Goal: Check status: Check status

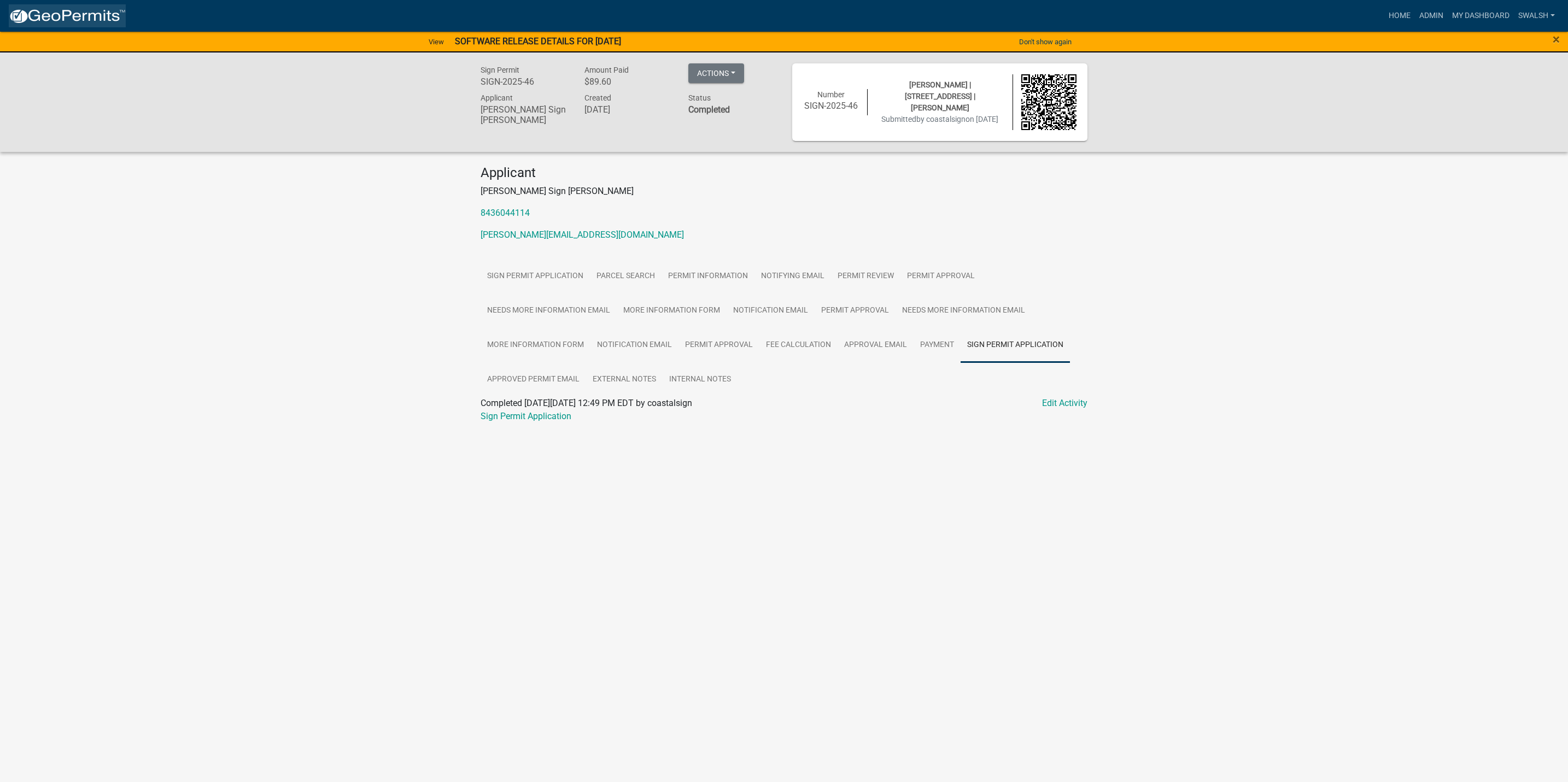
click at [107, 20] on img at bounding box center [67, 16] width 117 height 16
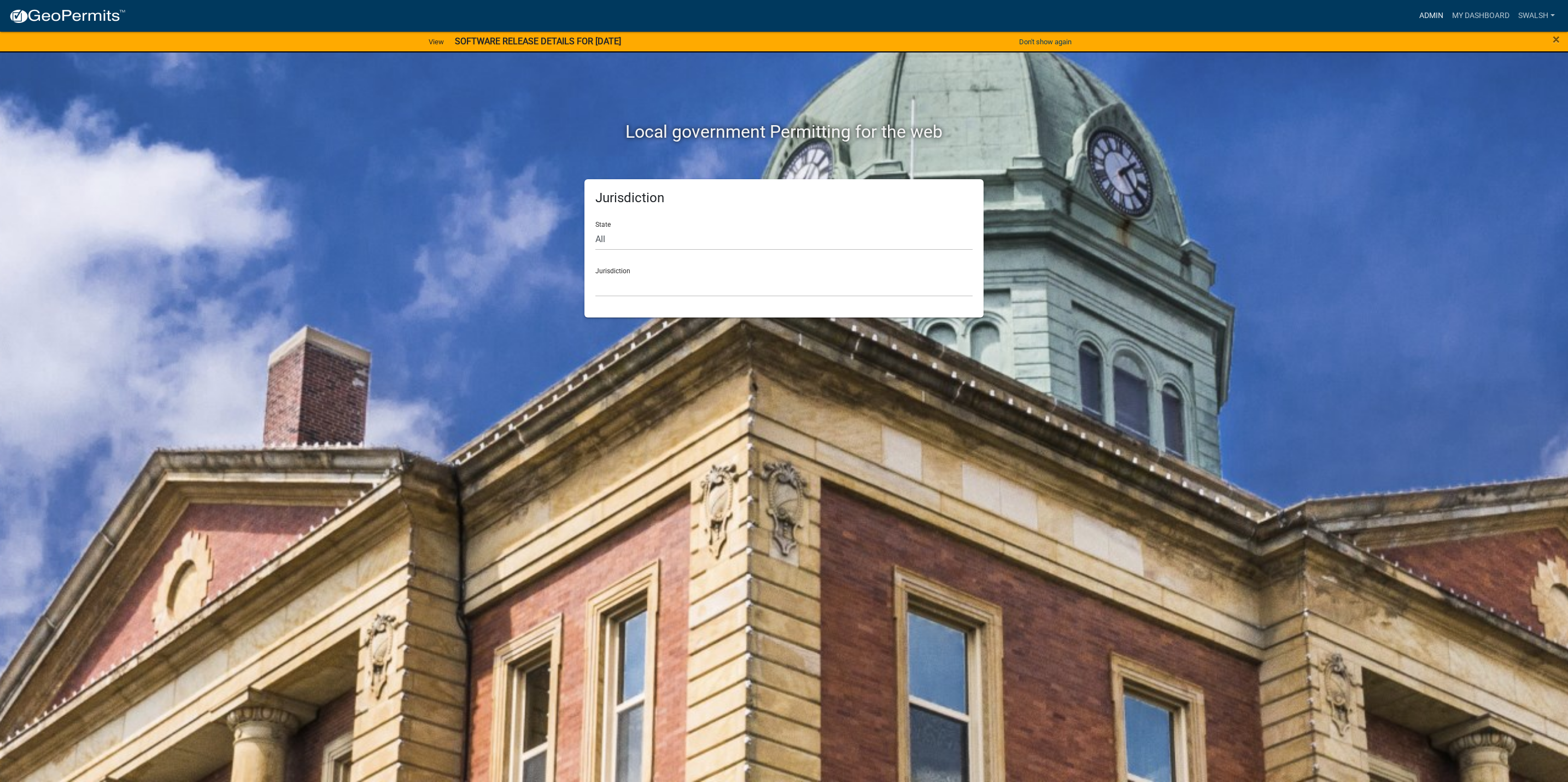
click at [1430, 18] on link "Admin" at bounding box center [1432, 16] width 33 height 21
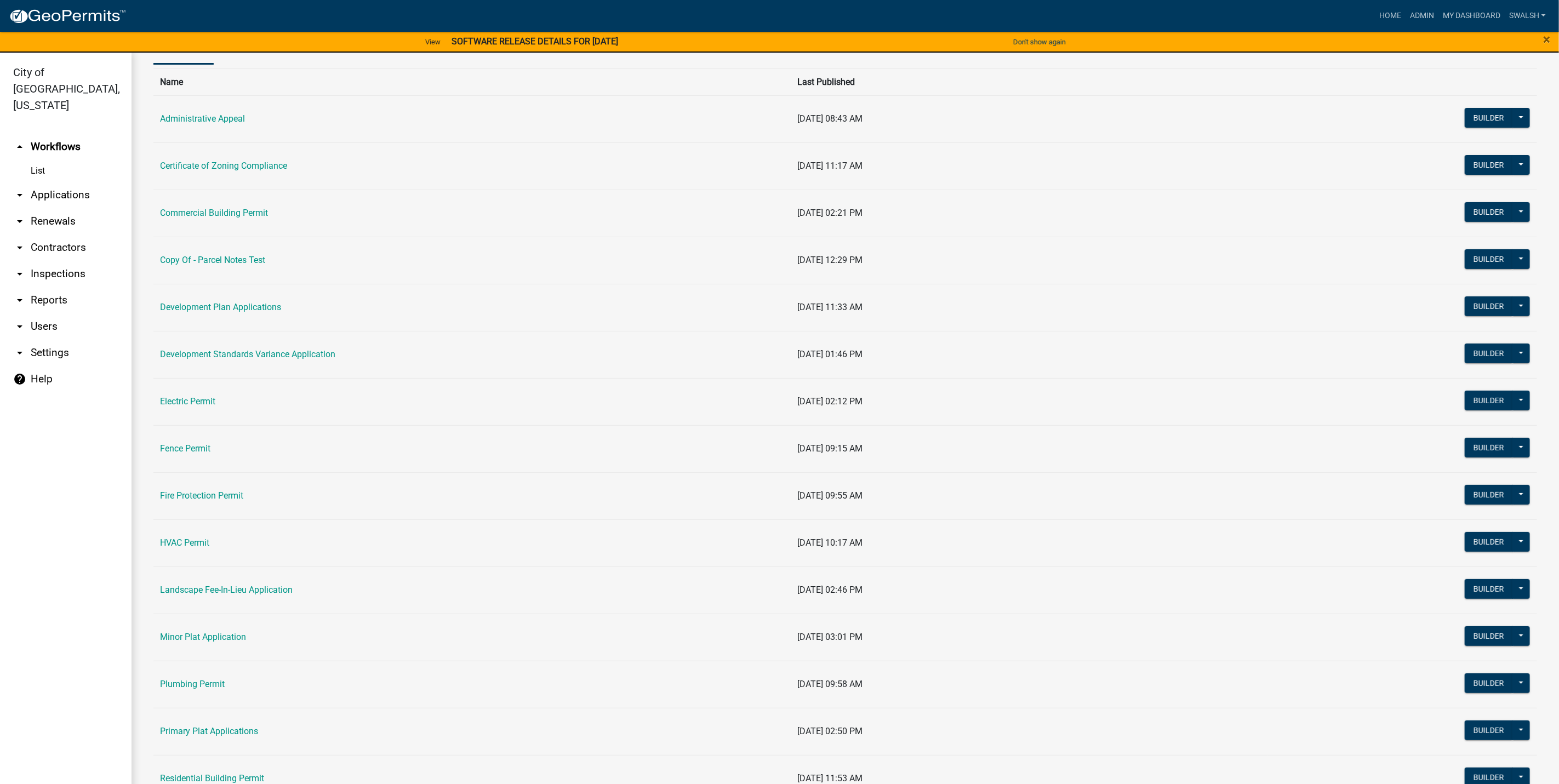
scroll to position [164, 0]
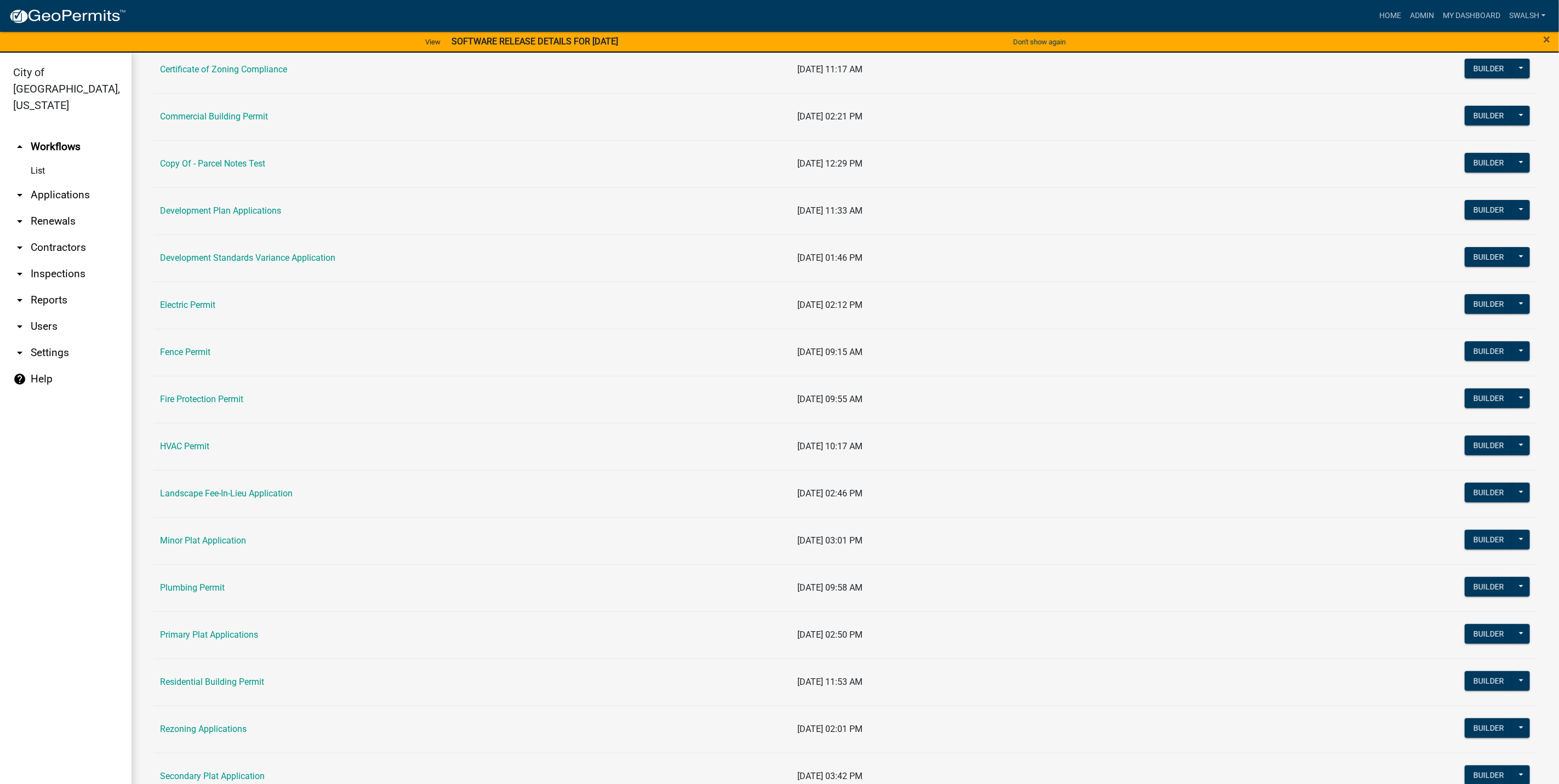
click at [70, 182] on link "arrow_drop_down Applications" at bounding box center [66, 195] width 132 height 26
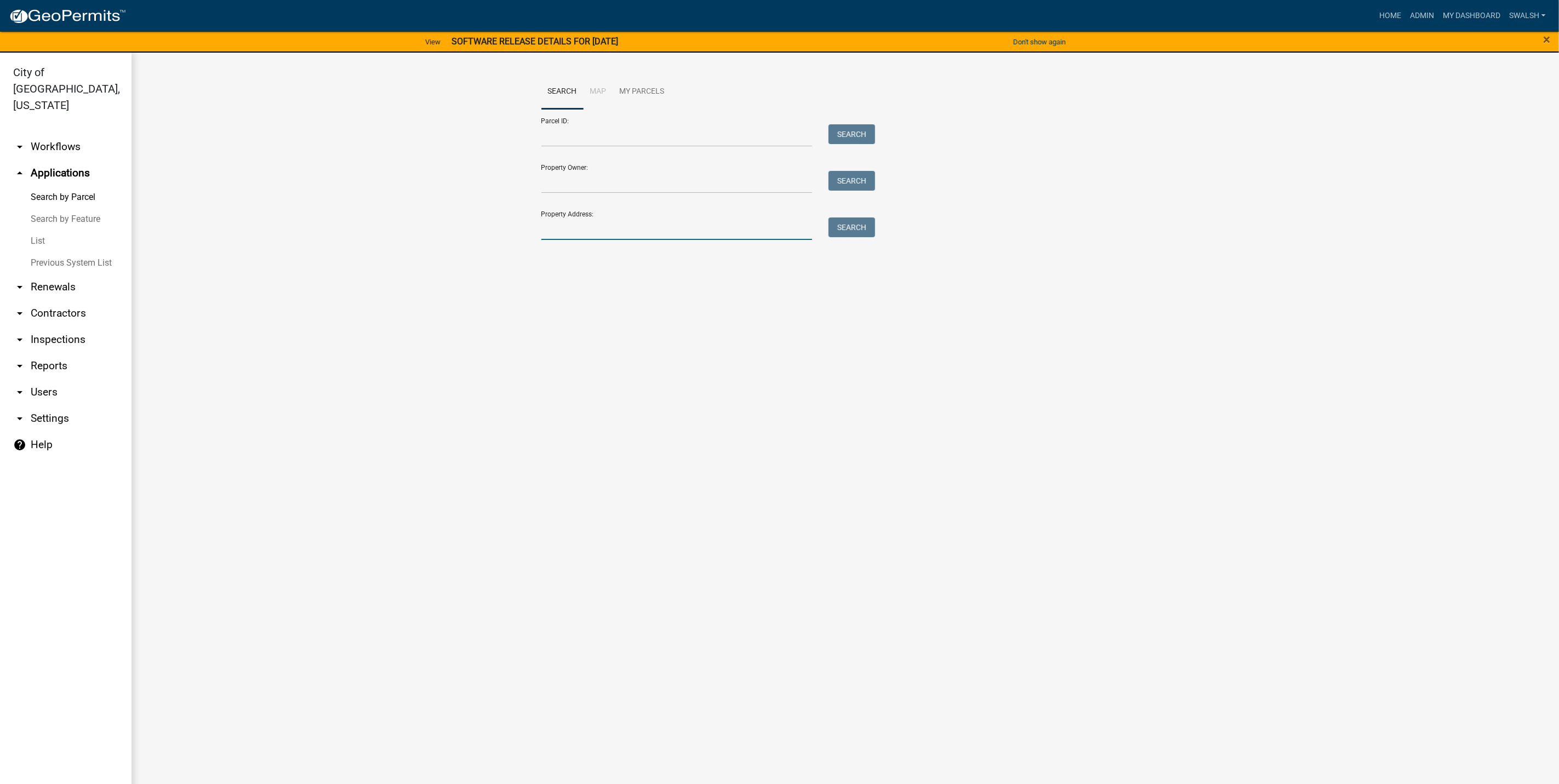
click at [587, 234] on input "Property Address:" at bounding box center [677, 229] width 272 height 23
type input "825 meigs"
click at [851, 236] on button "Search" at bounding box center [852, 228] width 46 height 20
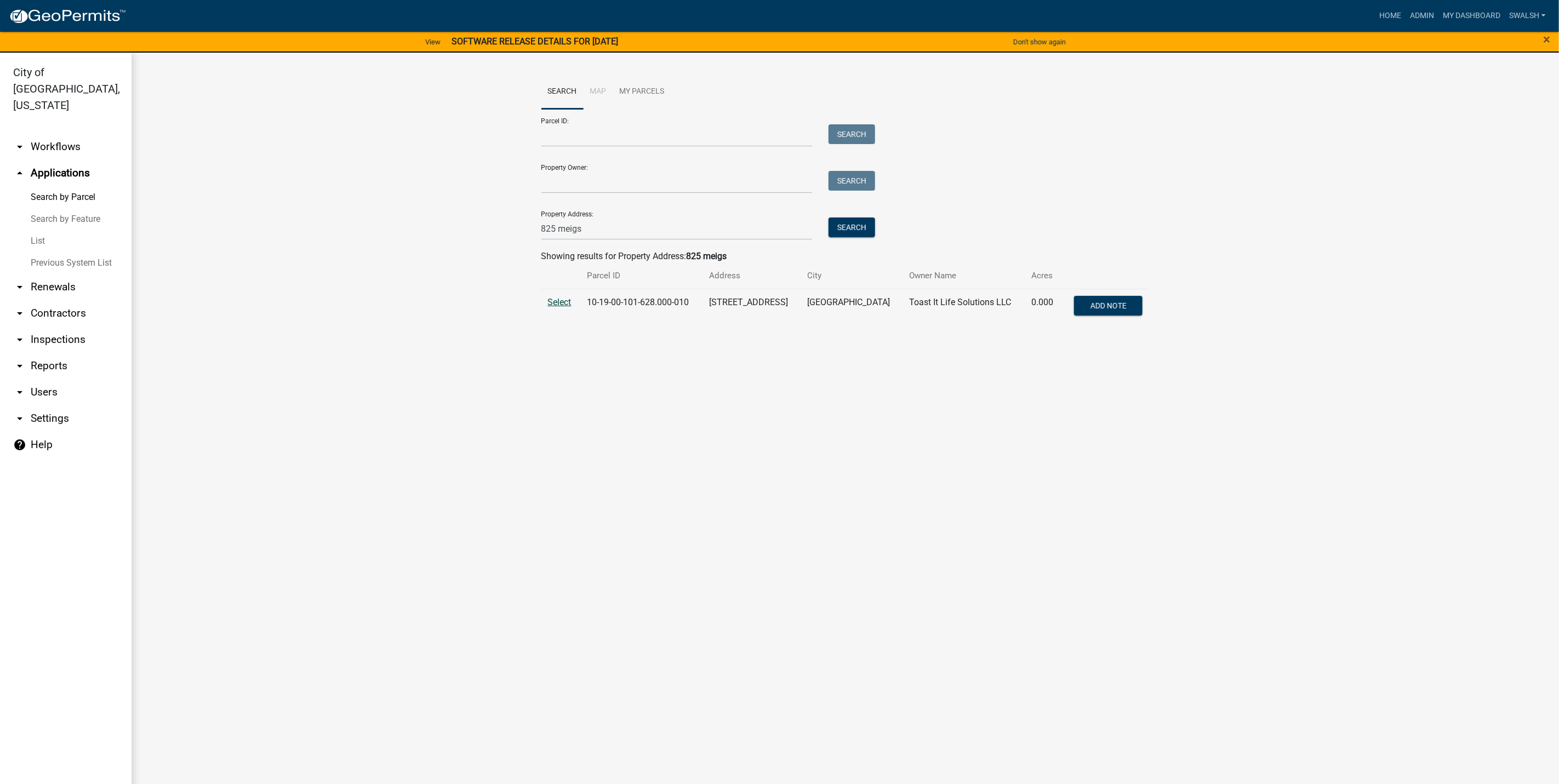
click at [560, 304] on span "Select" at bounding box center [560, 302] width 24 height 10
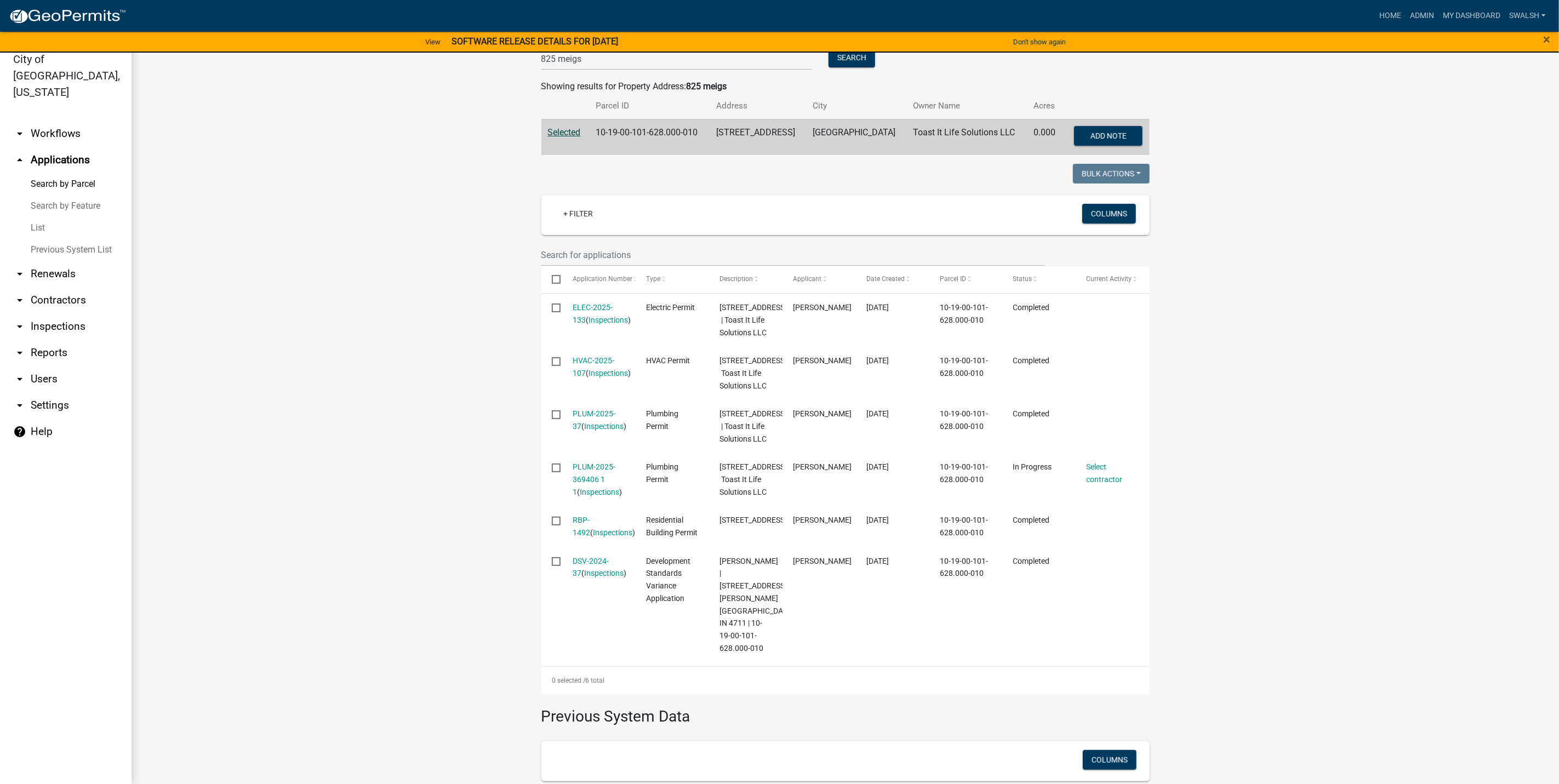
scroll to position [164, 0]
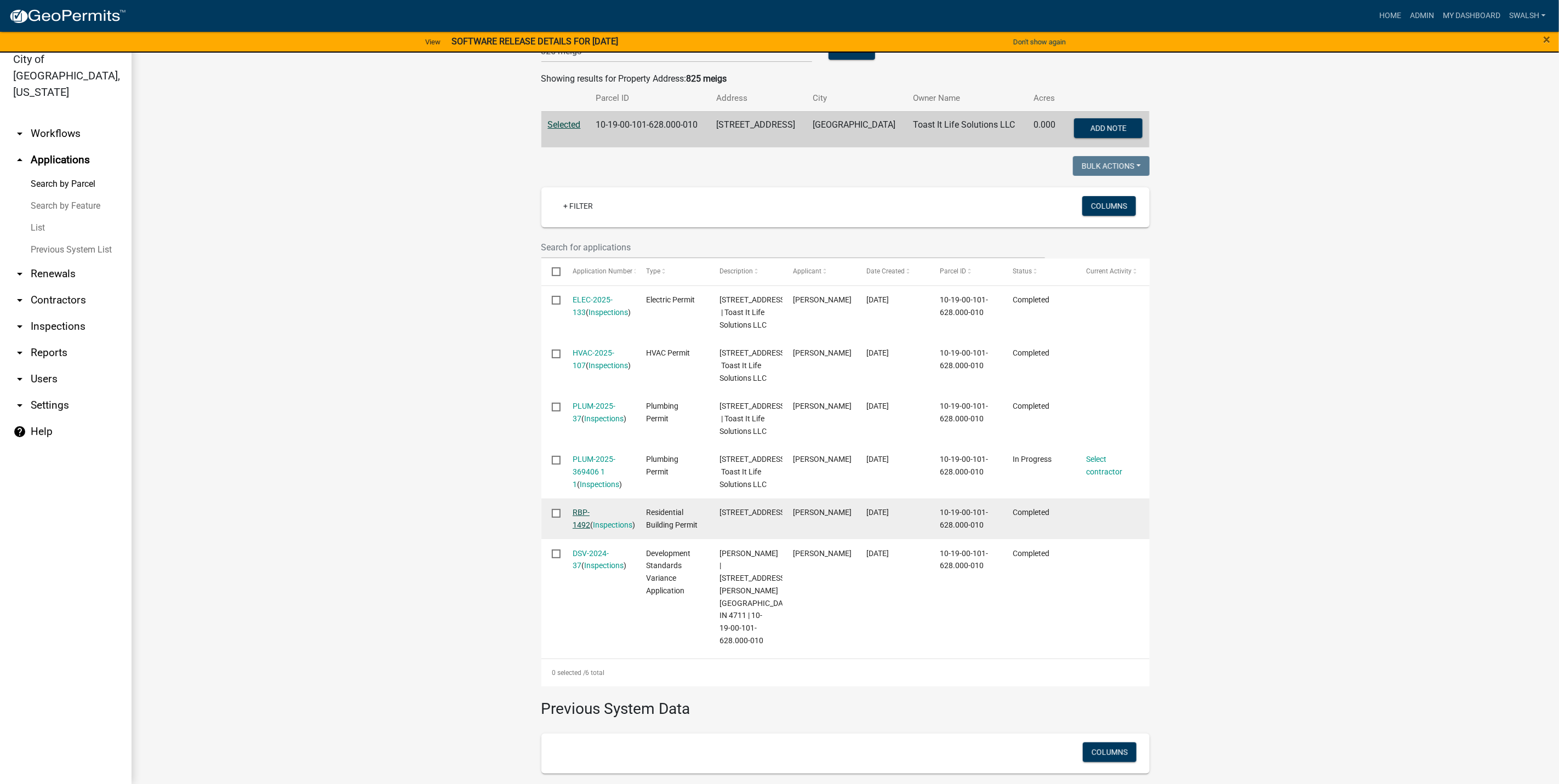
click at [587, 530] on link "RBP-1492" at bounding box center [581, 519] width 18 height 21
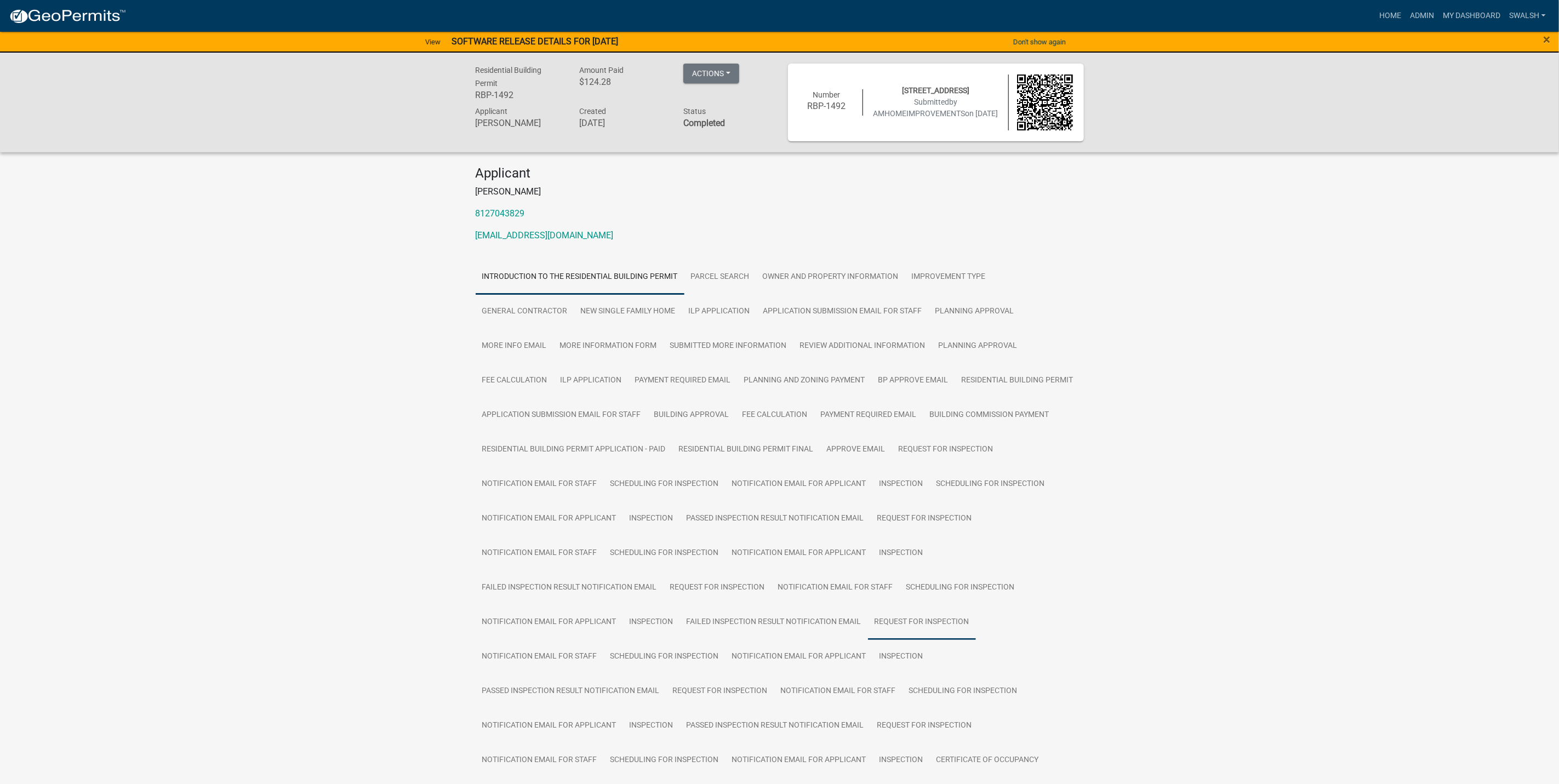
scroll to position [82, 0]
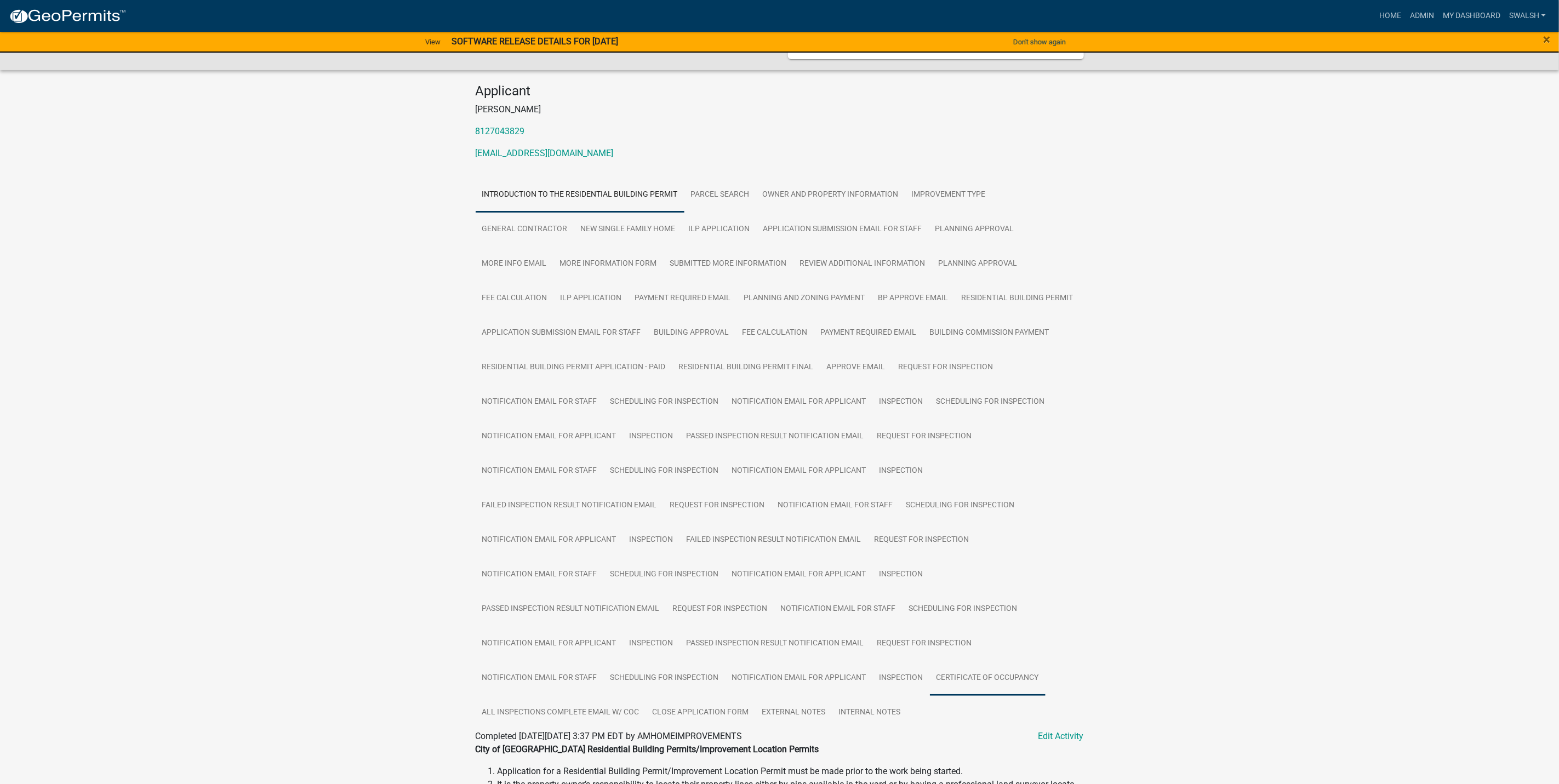
click at [978, 675] on link "Certificate of Occupancy" at bounding box center [988, 678] width 116 height 35
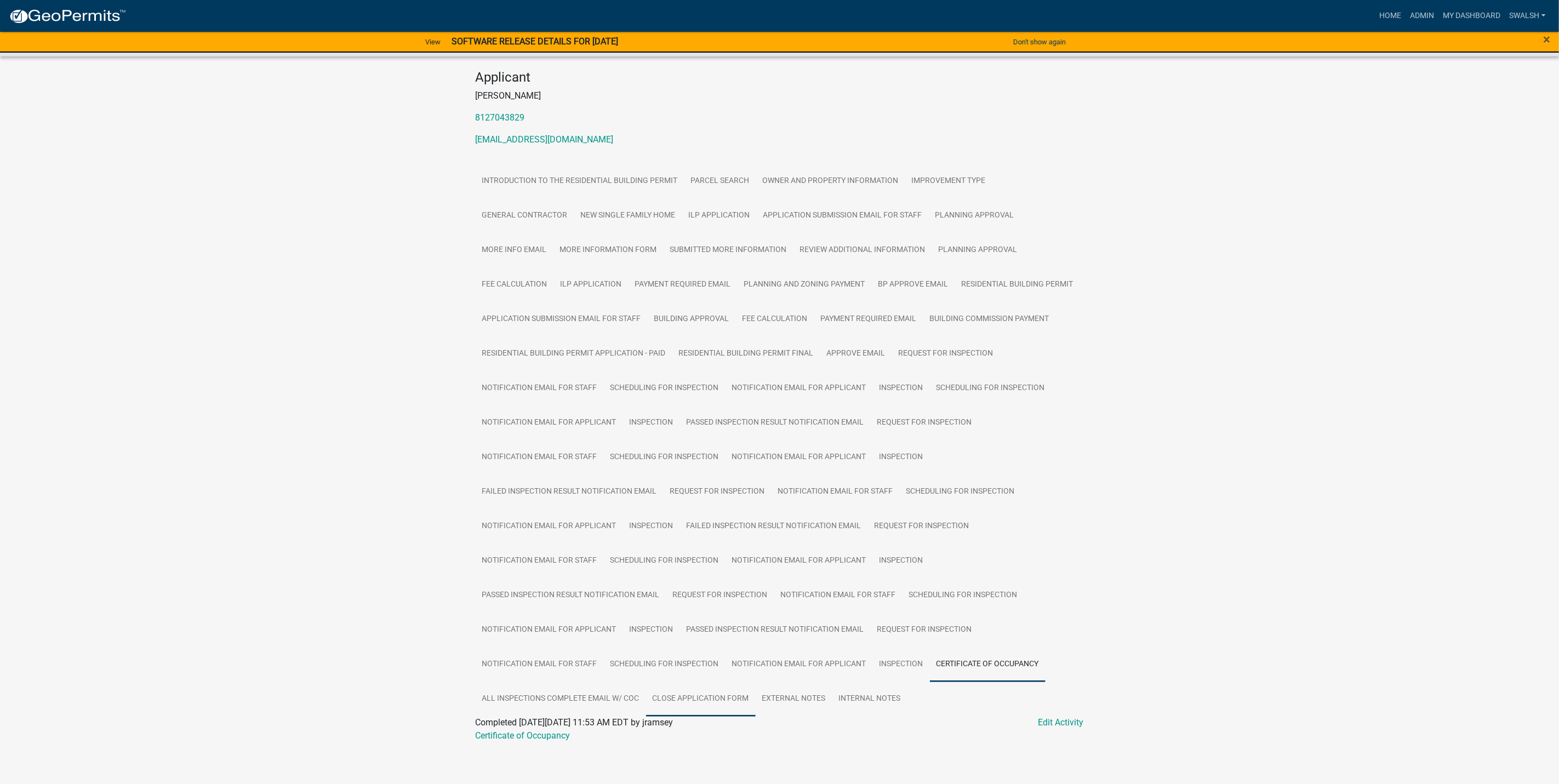
scroll to position [100, 0]
click at [545, 733] on link "Certificate of Occupancy" at bounding box center [523, 731] width 95 height 10
